Goal: Information Seeking & Learning: Learn about a topic

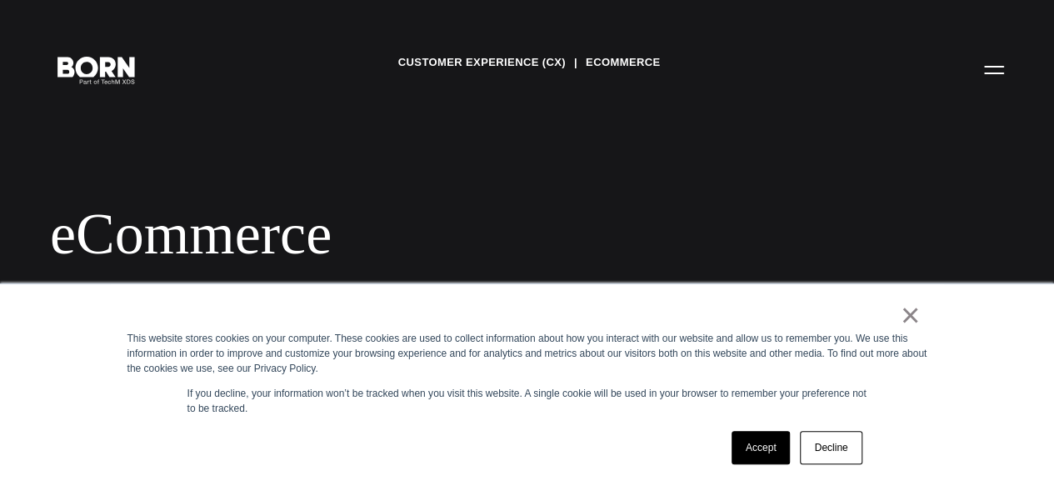
click at [770, 456] on link "Accept" at bounding box center [761, 447] width 59 height 33
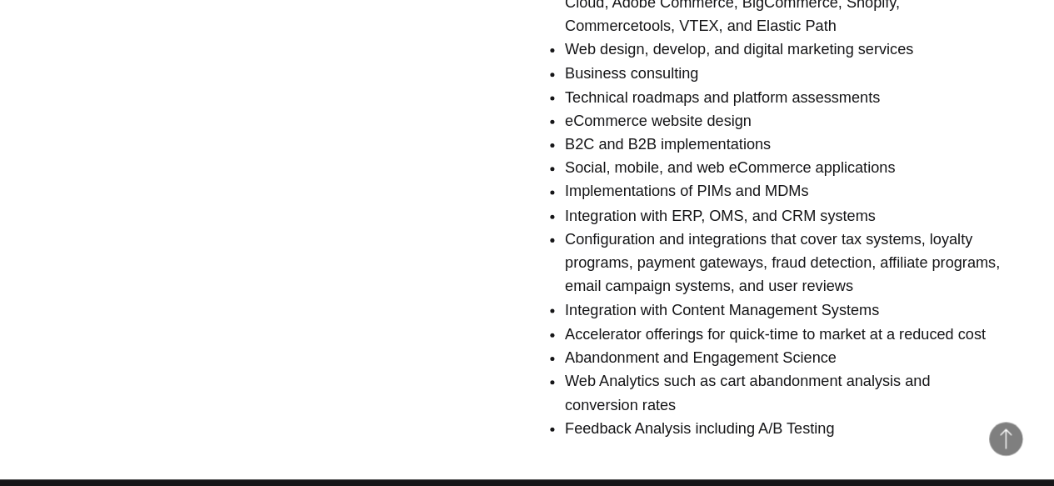
scroll to position [1175, 0]
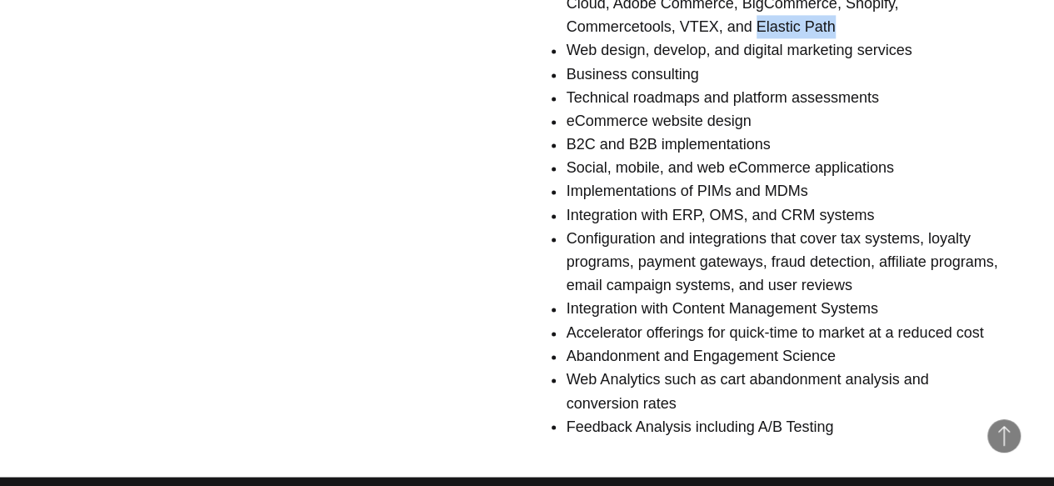
drag, startPoint x: 826, startPoint y: 189, endPoint x: 745, endPoint y: 190, distance: 80.8
click at [745, 39] on li "Systems integrator for SAP Commerce, Salesforce Commerce Cloud, Adobe Commerce,…" at bounding box center [785, 3] width 438 height 71
copy li "Elastic Path"
click at [609, 39] on li "Systems integrator for SAP Commerce, Salesforce Commerce Cloud, Adobe Commerce,…" at bounding box center [785, 3] width 438 height 71
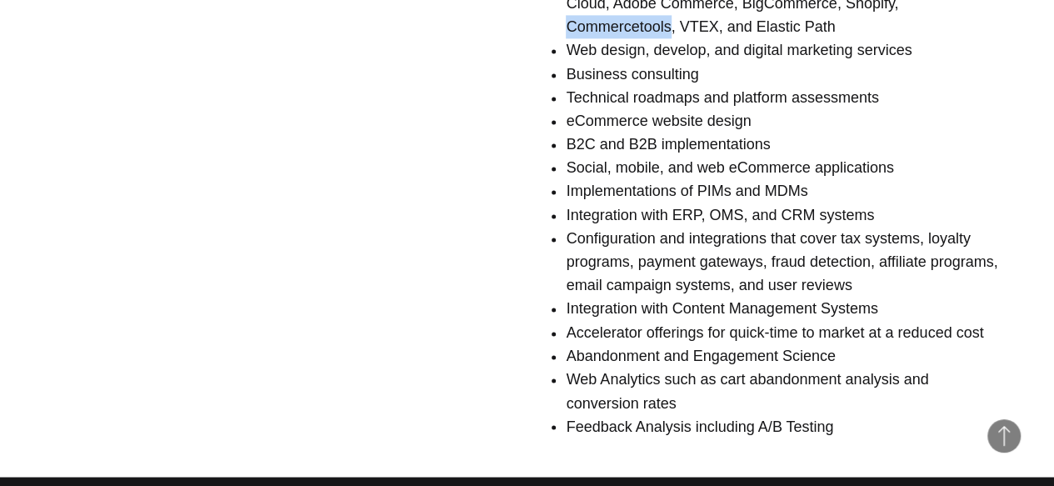
copy li "Commercetools"
click at [652, 62] on li "Web design, develop, and digital marketing services" at bounding box center [785, 49] width 438 height 23
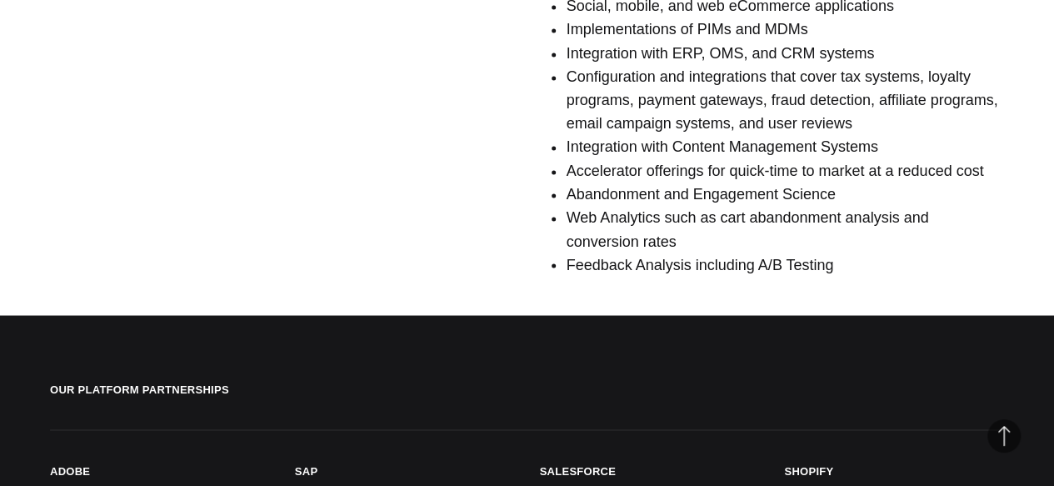
scroll to position [1340, 0]
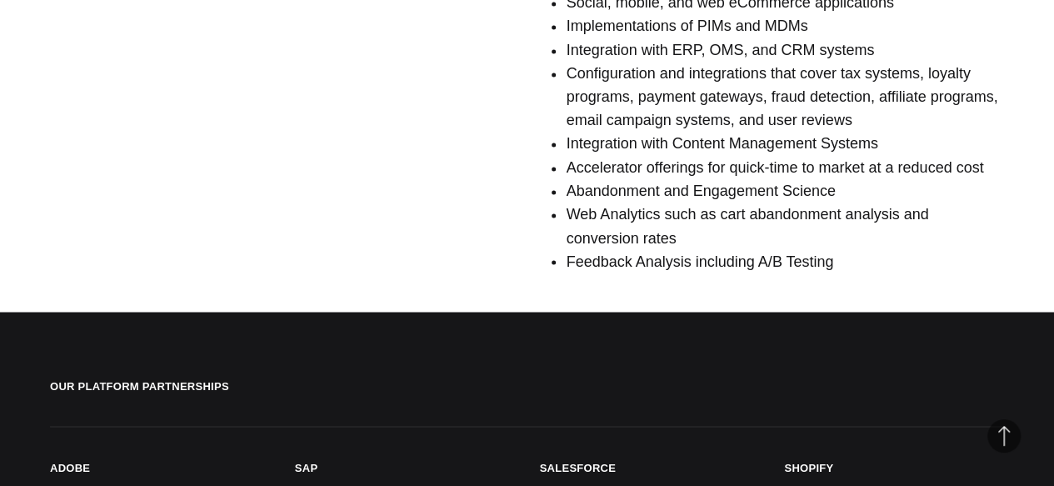
click at [777, 37] on li "Implementations of PIMs and MDMs" at bounding box center [785, 25] width 438 height 23
click at [727, 132] on li "Configuration and integrations that cover tax systems, loyalty programs, paymen…" at bounding box center [785, 97] width 438 height 71
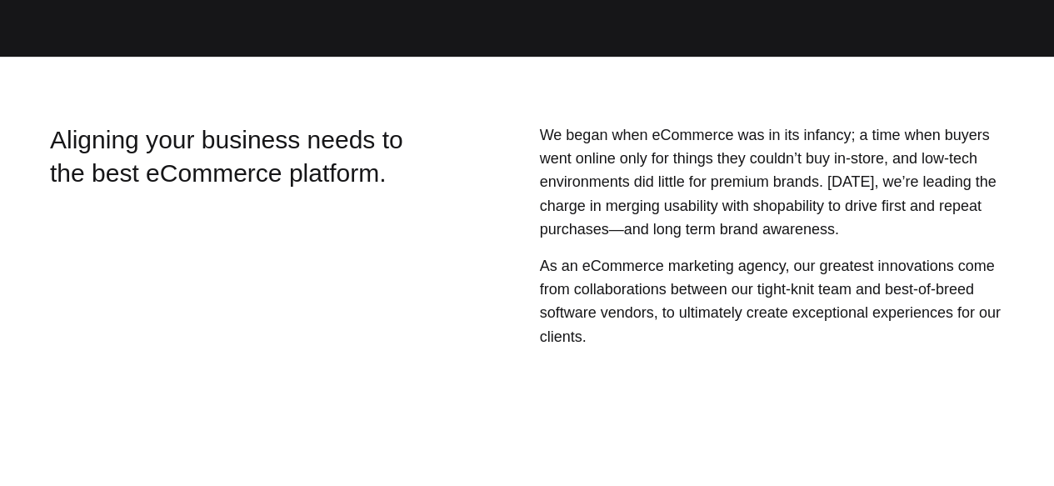
scroll to position [0, 0]
